Goal: Transaction & Acquisition: Purchase product/service

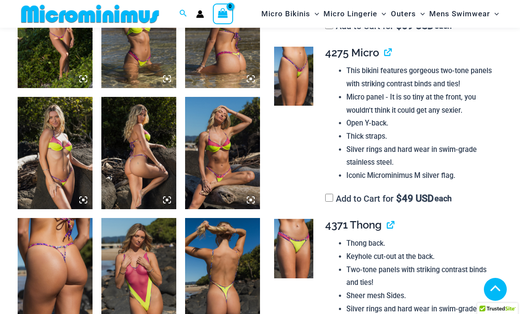
scroll to position [693, 0]
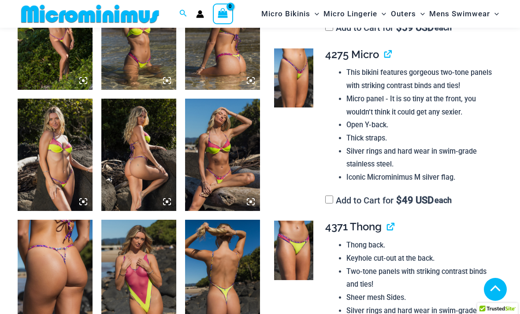
click at [228, 165] on img at bounding box center [222, 155] width 75 height 112
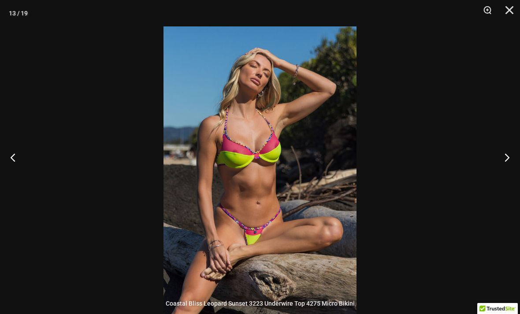
click at [498, 175] on button "Next" at bounding box center [503, 157] width 33 height 44
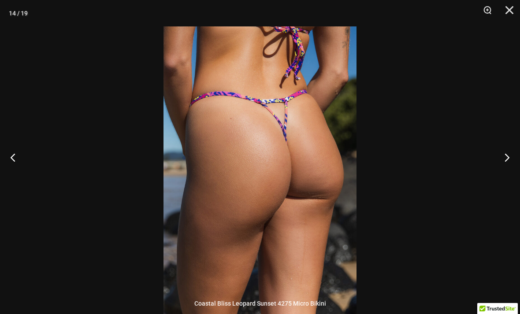
click at [499, 172] on button "Next" at bounding box center [503, 157] width 33 height 44
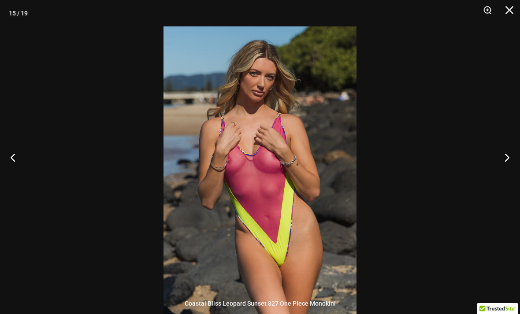
click at [493, 174] on button "Next" at bounding box center [503, 157] width 33 height 44
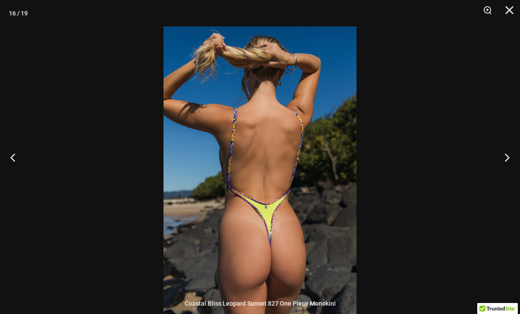
click at [493, 174] on button "Next" at bounding box center [503, 157] width 33 height 44
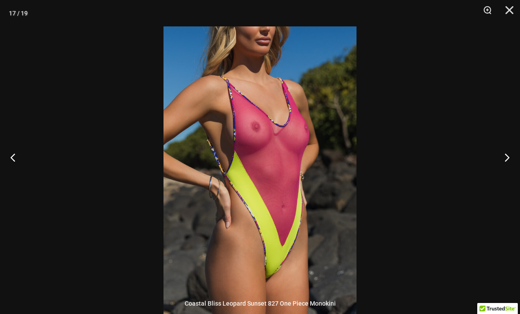
click at [492, 174] on button "Next" at bounding box center [503, 157] width 33 height 44
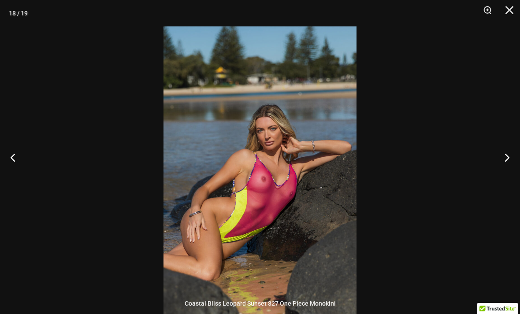
click at [489, 176] on button "Next" at bounding box center [503, 157] width 33 height 44
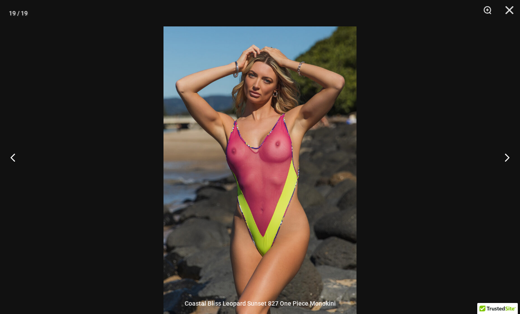
click at [489, 176] on button "Next" at bounding box center [503, 157] width 33 height 44
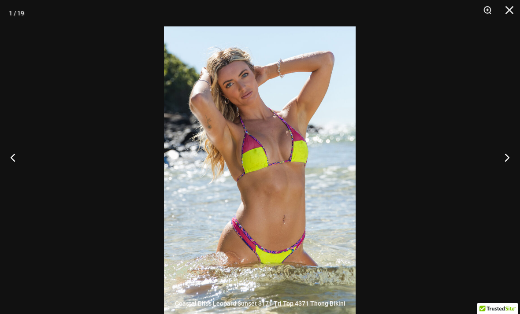
click at [489, 176] on button "Next" at bounding box center [503, 157] width 33 height 44
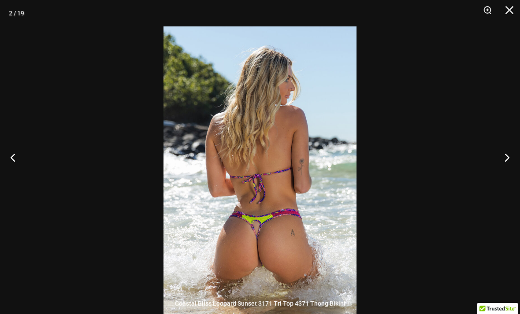
click at [489, 176] on button "Next" at bounding box center [503, 157] width 33 height 44
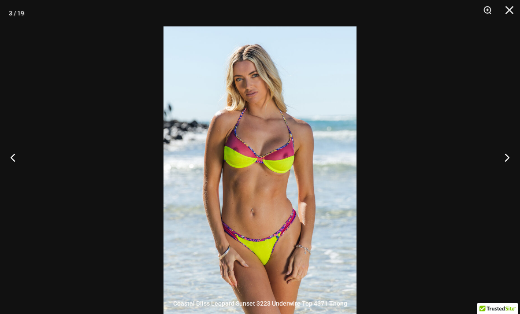
click at [488, 176] on button "Next" at bounding box center [503, 157] width 33 height 44
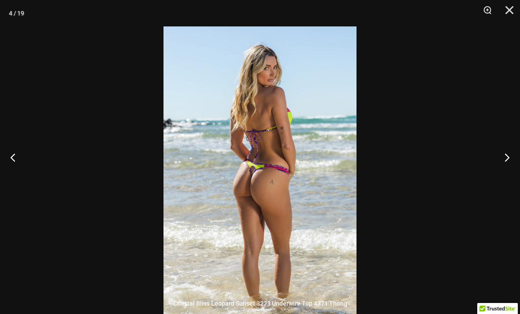
click at [488, 177] on button "Next" at bounding box center [503, 157] width 33 height 44
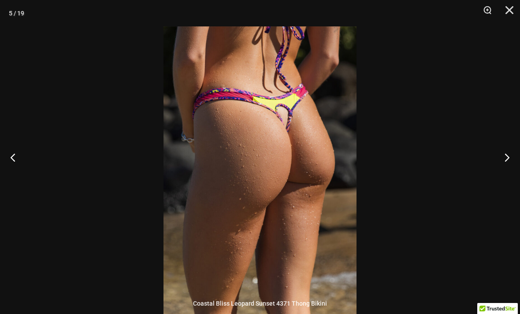
click at [487, 179] on button "Next" at bounding box center [503, 157] width 33 height 44
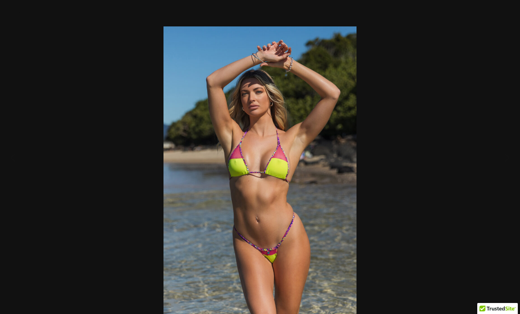
click at [486, 178] on div at bounding box center [260, 157] width 520 height 314
click at [510, 10] on button "Close" at bounding box center [506, 13] width 22 height 26
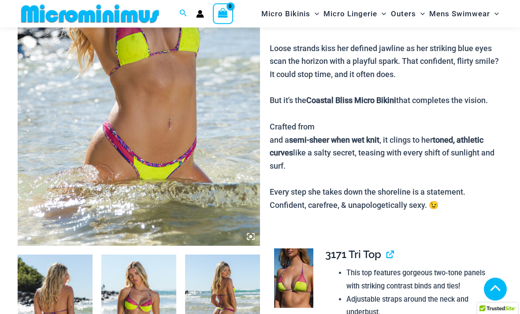
scroll to position [158, 0]
